Goal: Information Seeking & Learning: Learn about a topic

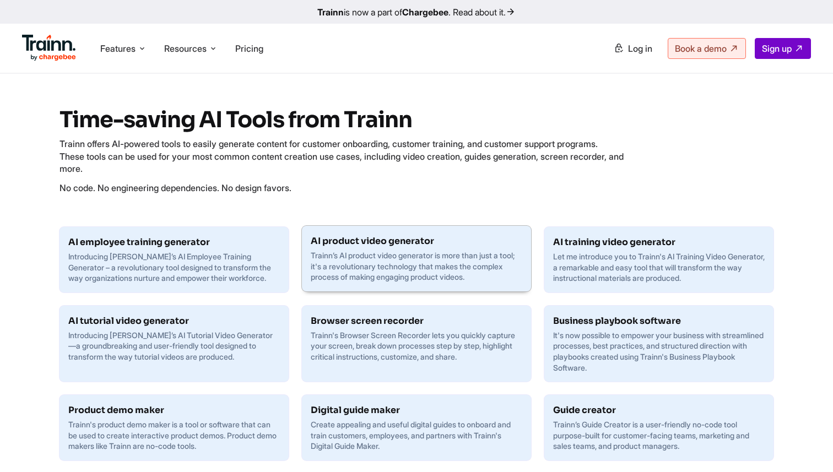
click at [437, 246] on h6 "AI product video generator" at bounding box center [416, 241] width 211 height 13
click at [632, 266] on p "Let me introduce you to Trainn's AI Training Video Generator, a remarkable and …" at bounding box center [658, 266] width 211 height 32
click at [225, 323] on h6 "AI tutorial video generator" at bounding box center [173, 319] width 211 height 13
click at [209, 454] on div "Product demo maker Trainn's product demo maker is a tool or software that can b…" at bounding box center [173, 427] width 229 height 66
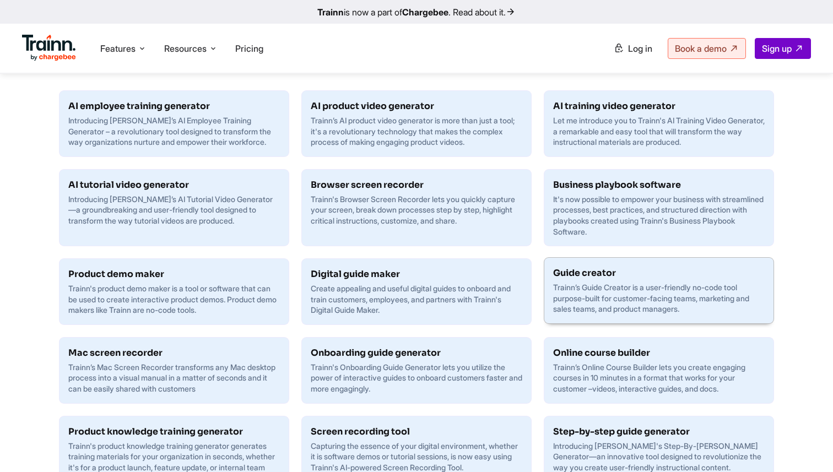
scroll to position [139, 0]
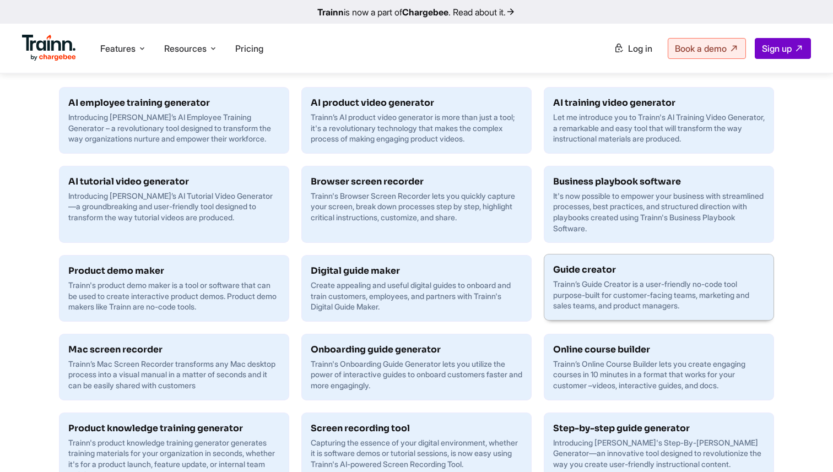
click at [636, 299] on p "Trainn’s Guide Creator is a user-friendly no-code tool purpose-built for custom…" at bounding box center [658, 295] width 211 height 32
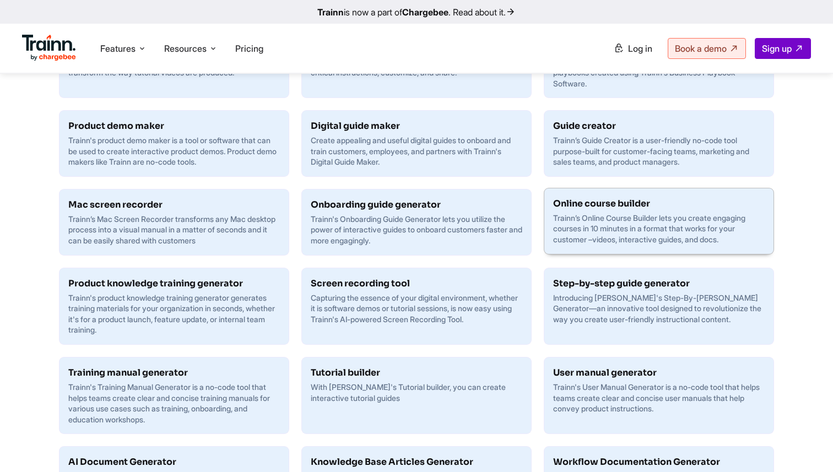
scroll to position [293, 0]
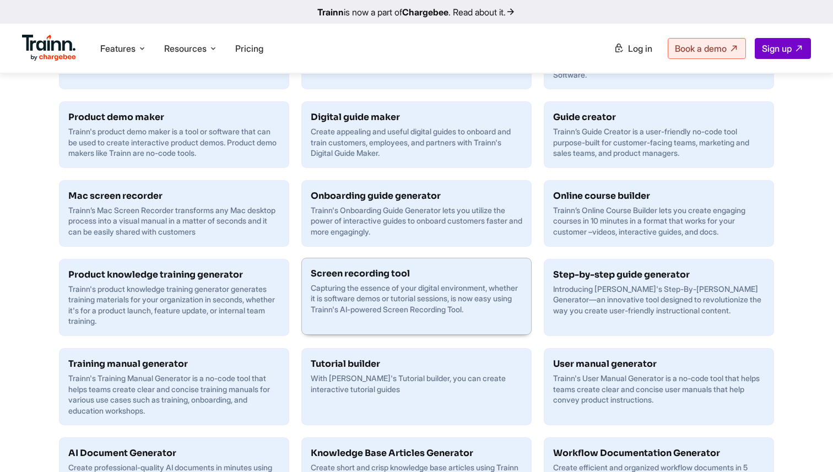
click at [459, 319] on div "Screen recording tool Capturing the essence of your digital environment, whethe…" at bounding box center [416, 291] width 229 height 66
click at [181, 367] on h6 "Training manual generator" at bounding box center [173, 362] width 211 height 13
click at [362, 387] on p "With Trainn's Tutorial builder, you can create interactive tutorial guides" at bounding box center [416, 382] width 211 height 21
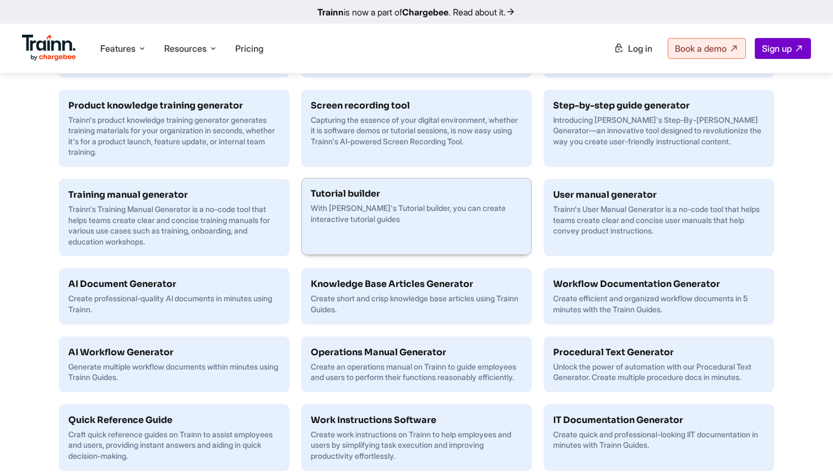
scroll to position [460, 0]
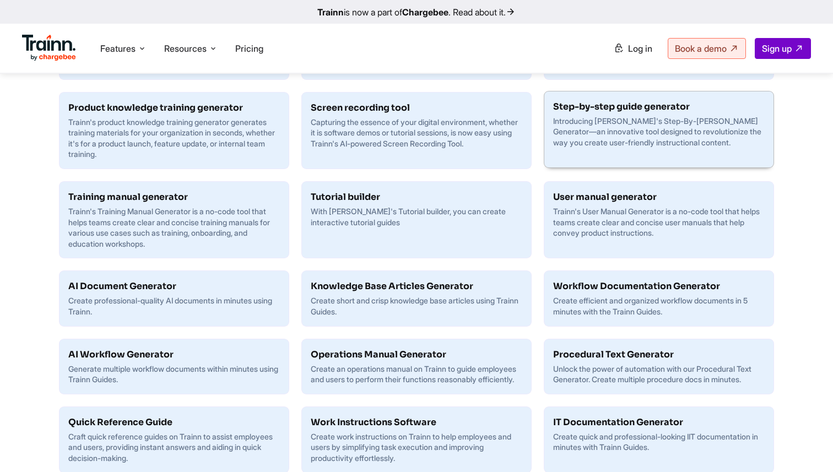
click at [636, 102] on h6 "Step-by-step guide generator" at bounding box center [658, 106] width 211 height 13
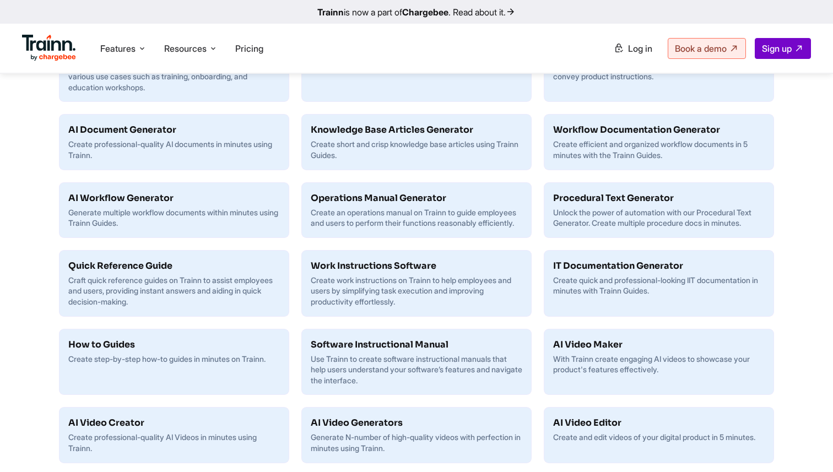
scroll to position [618, 0]
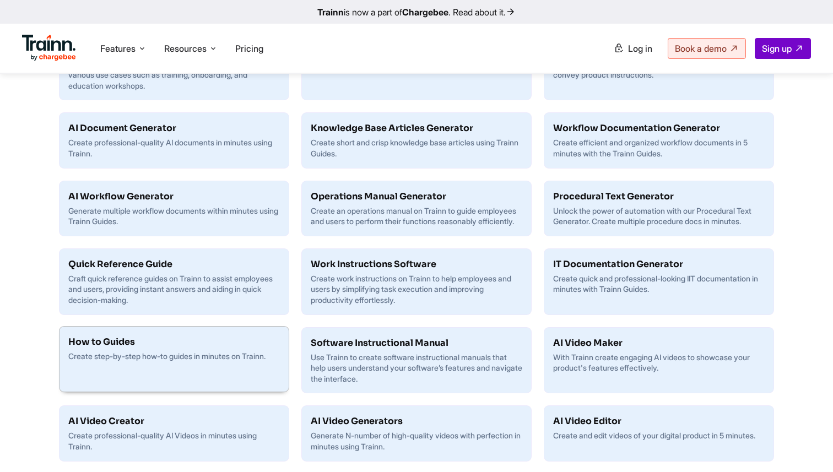
click at [229, 371] on div "How to Guides Create step-by-step how-to guides in minutes on Trainn." at bounding box center [166, 349] width 215 height 44
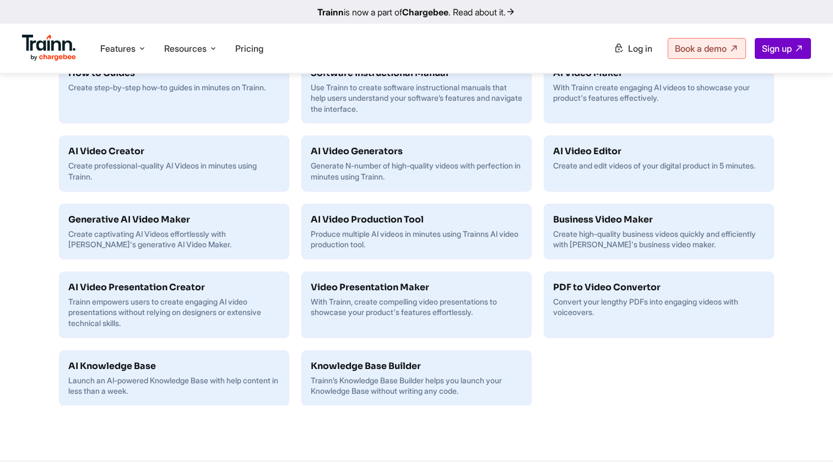
scroll to position [899, 0]
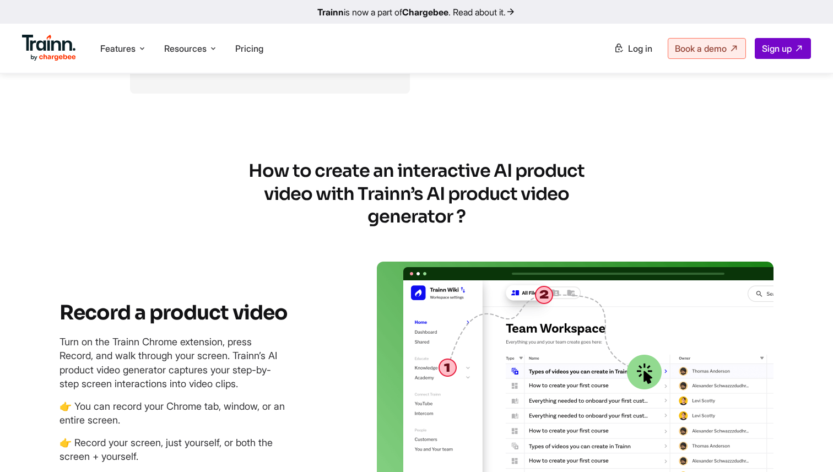
scroll to position [876, 0]
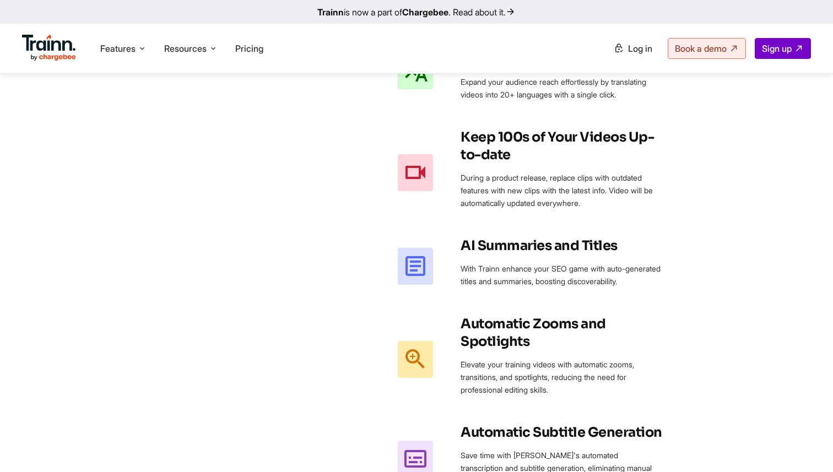
scroll to position [1359, 0]
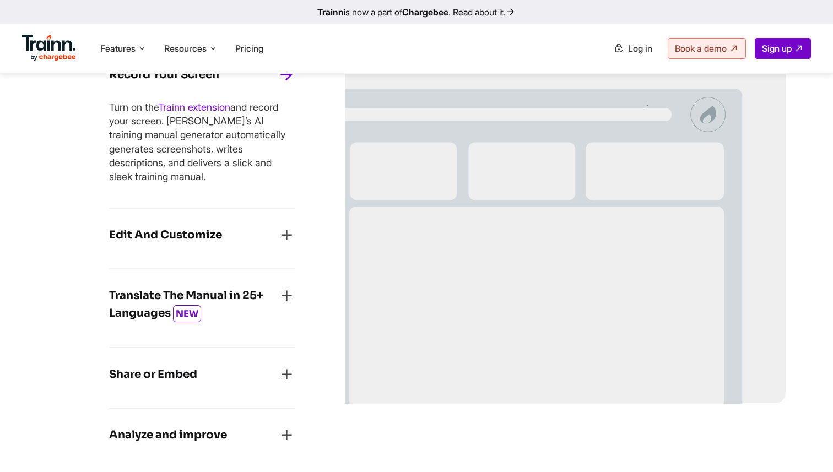
scroll to position [1104, 0]
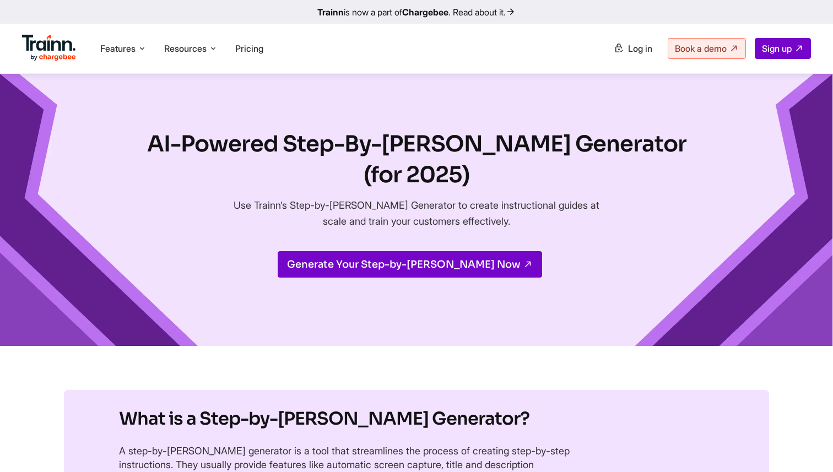
scroll to position [1113, 0]
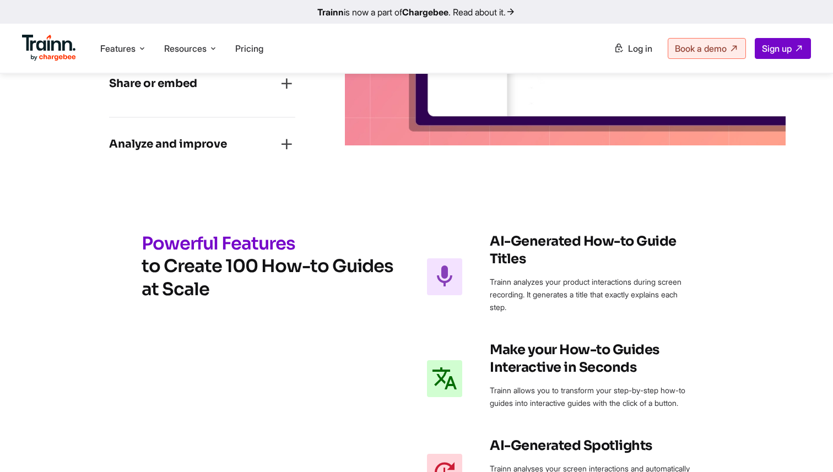
scroll to position [974, 0]
